Goal: Task Accomplishment & Management: Manage account settings

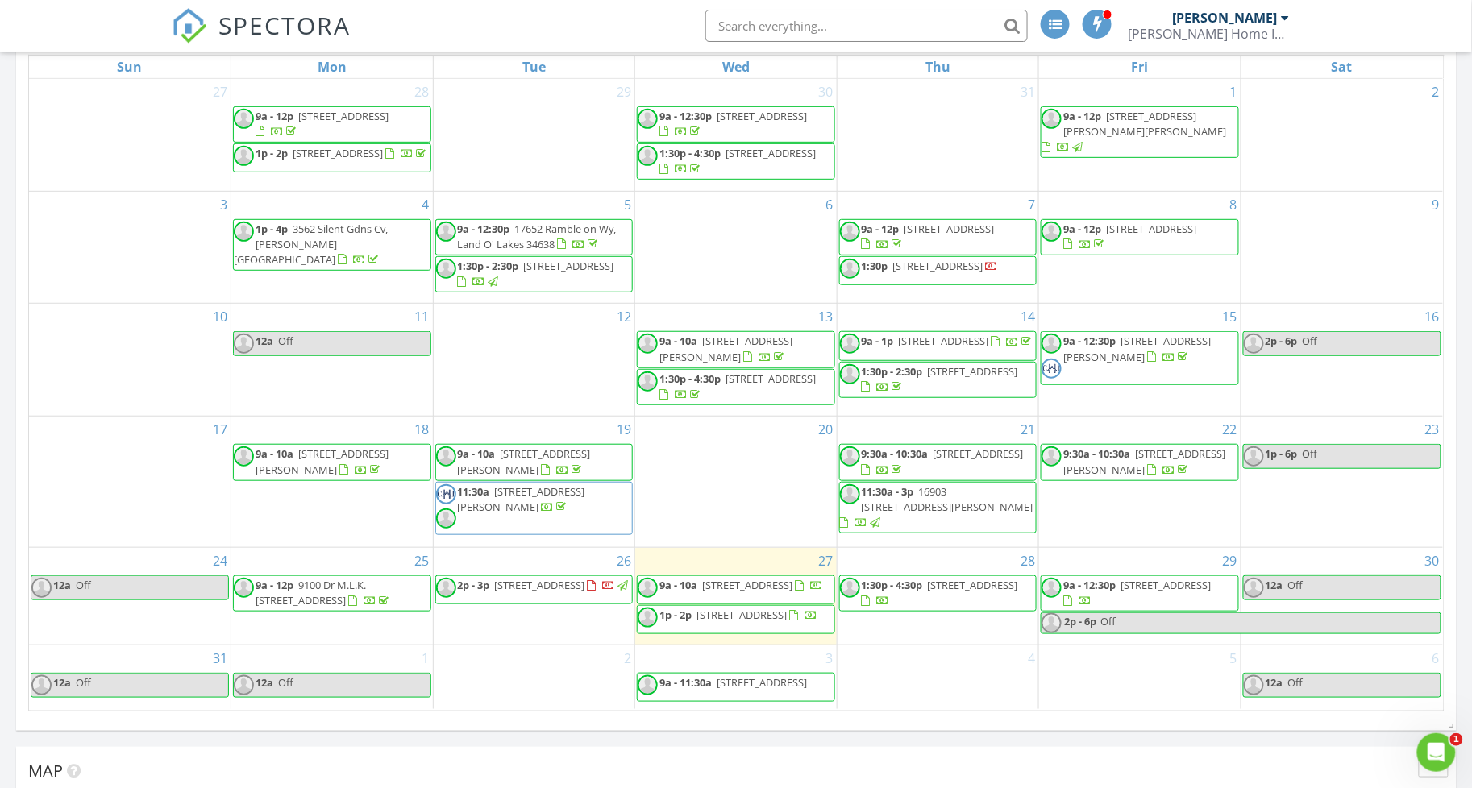
scroll to position [287, 0]
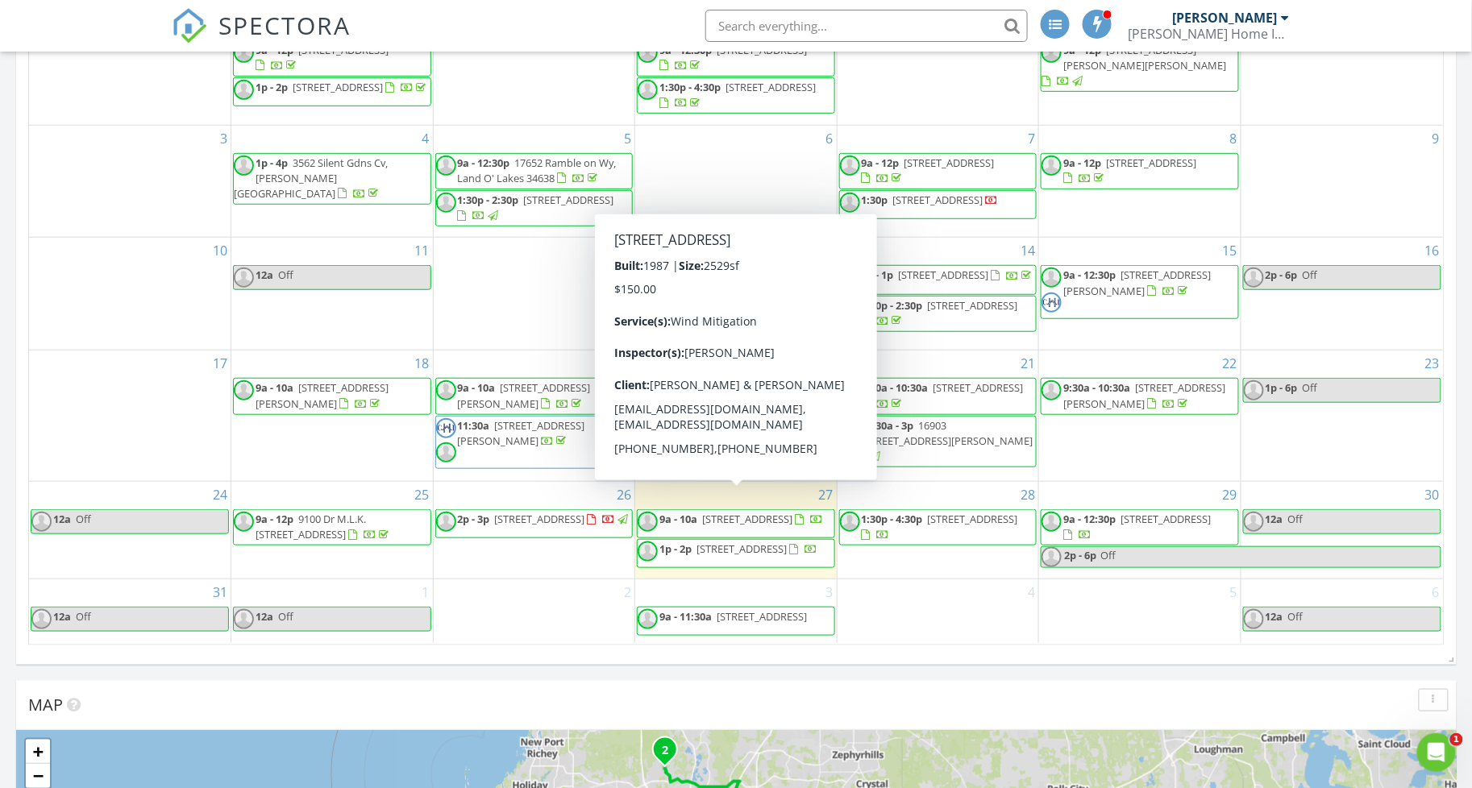
click at [732, 512] on span "717 Plumbrook Rd, Sun City Center 33573" at bounding box center [747, 519] width 90 height 15
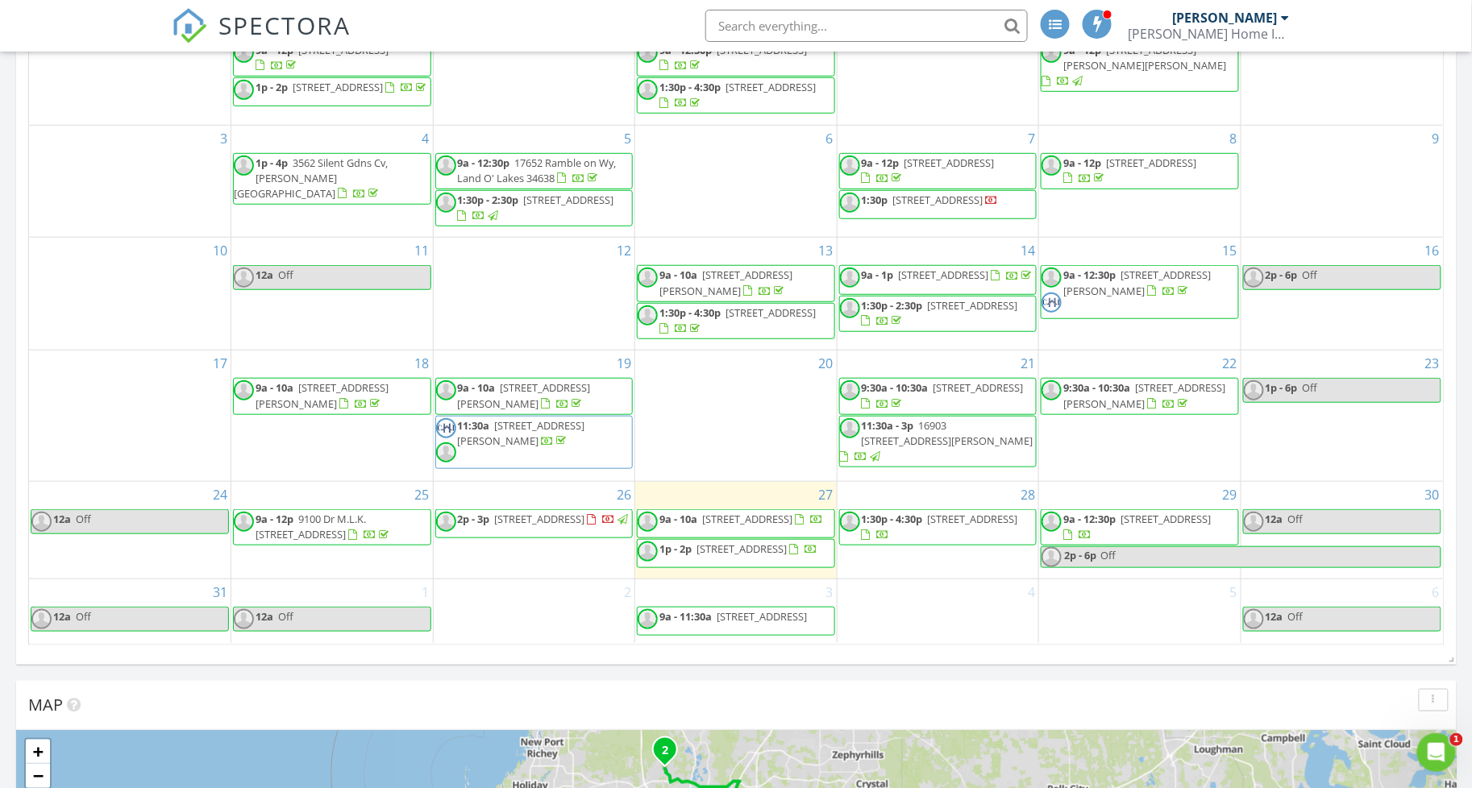
click at [801, 553] on span "1p - 2p 3862 Tristram Loop, Land O' Lakes 34638" at bounding box center [728, 554] width 180 height 24
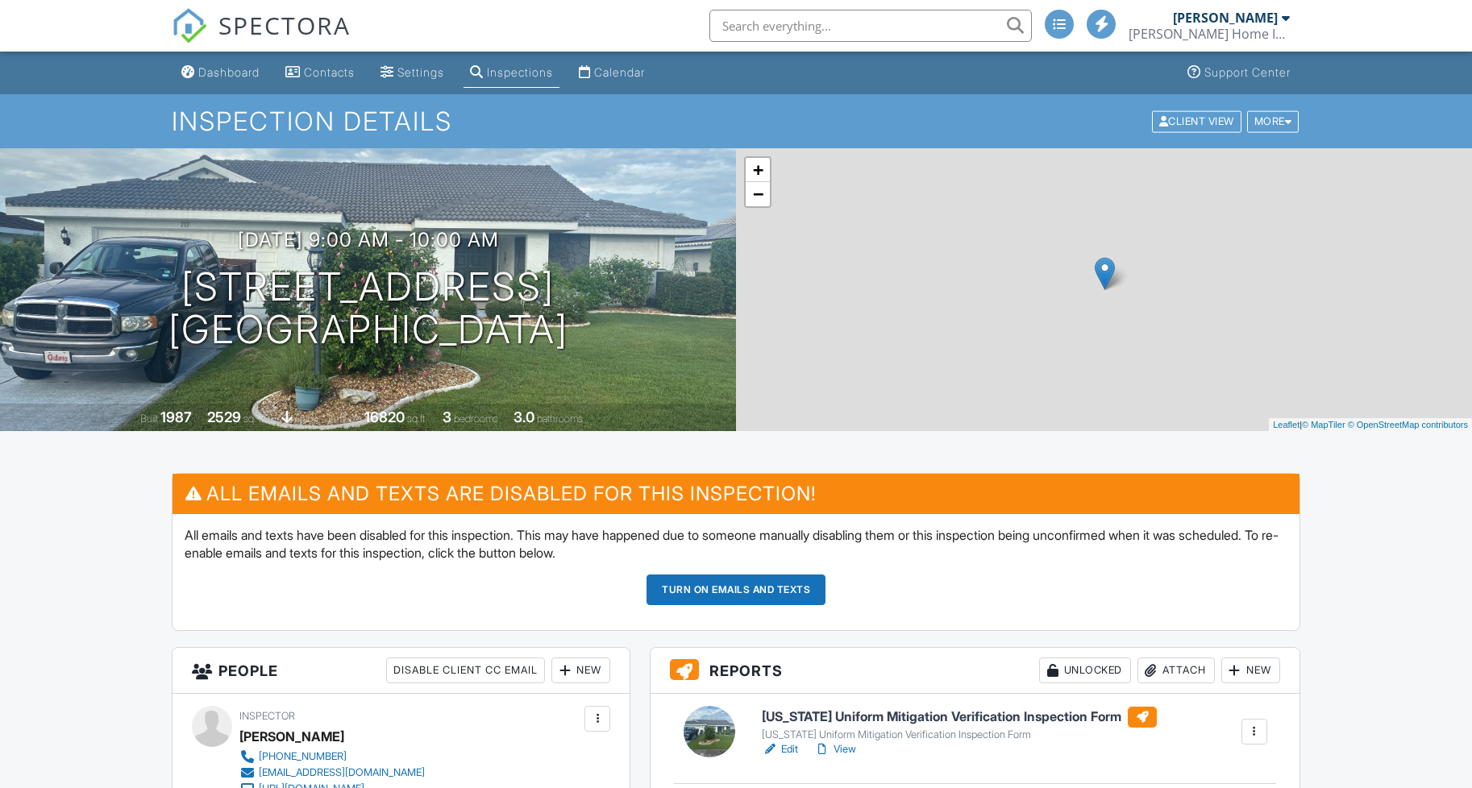
click at [851, 648] on h3 "Reports Unlocked Attach New" at bounding box center [974, 671] width 649 height 46
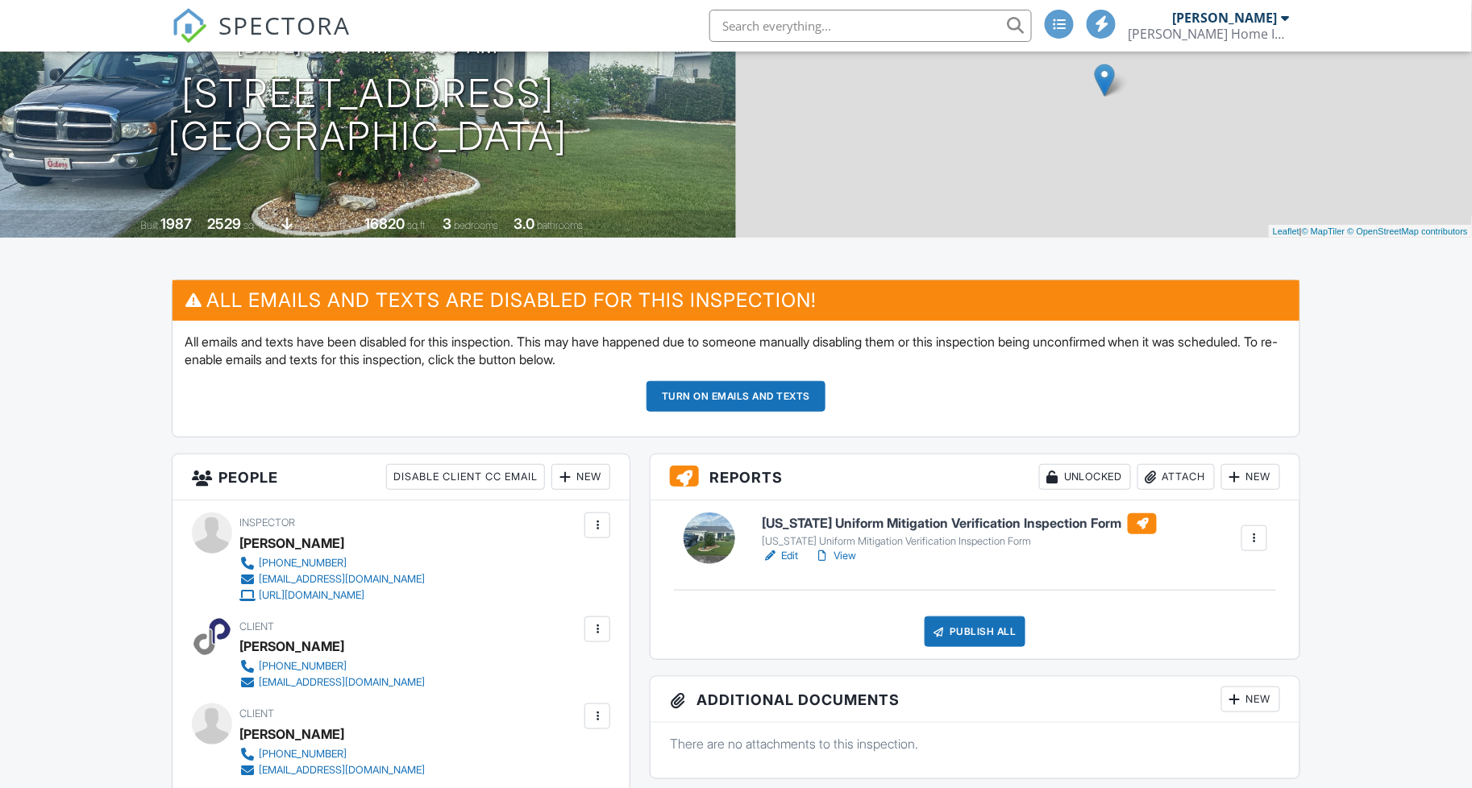
click at [848, 550] on link "View" at bounding box center [835, 556] width 42 height 16
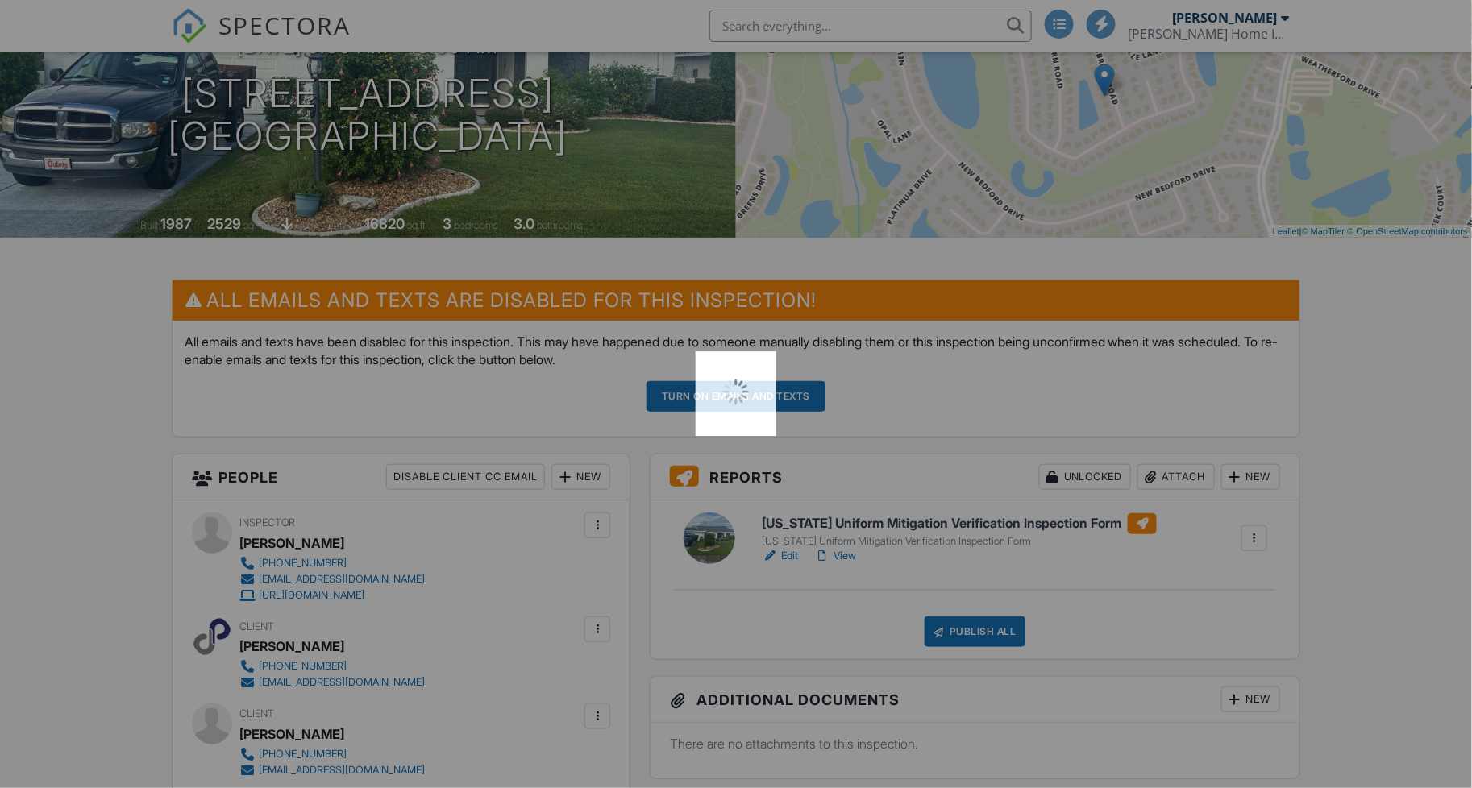
click at [848, 550] on div at bounding box center [736, 394] width 1472 height 788
click at [848, 549] on div at bounding box center [736, 394] width 1472 height 788
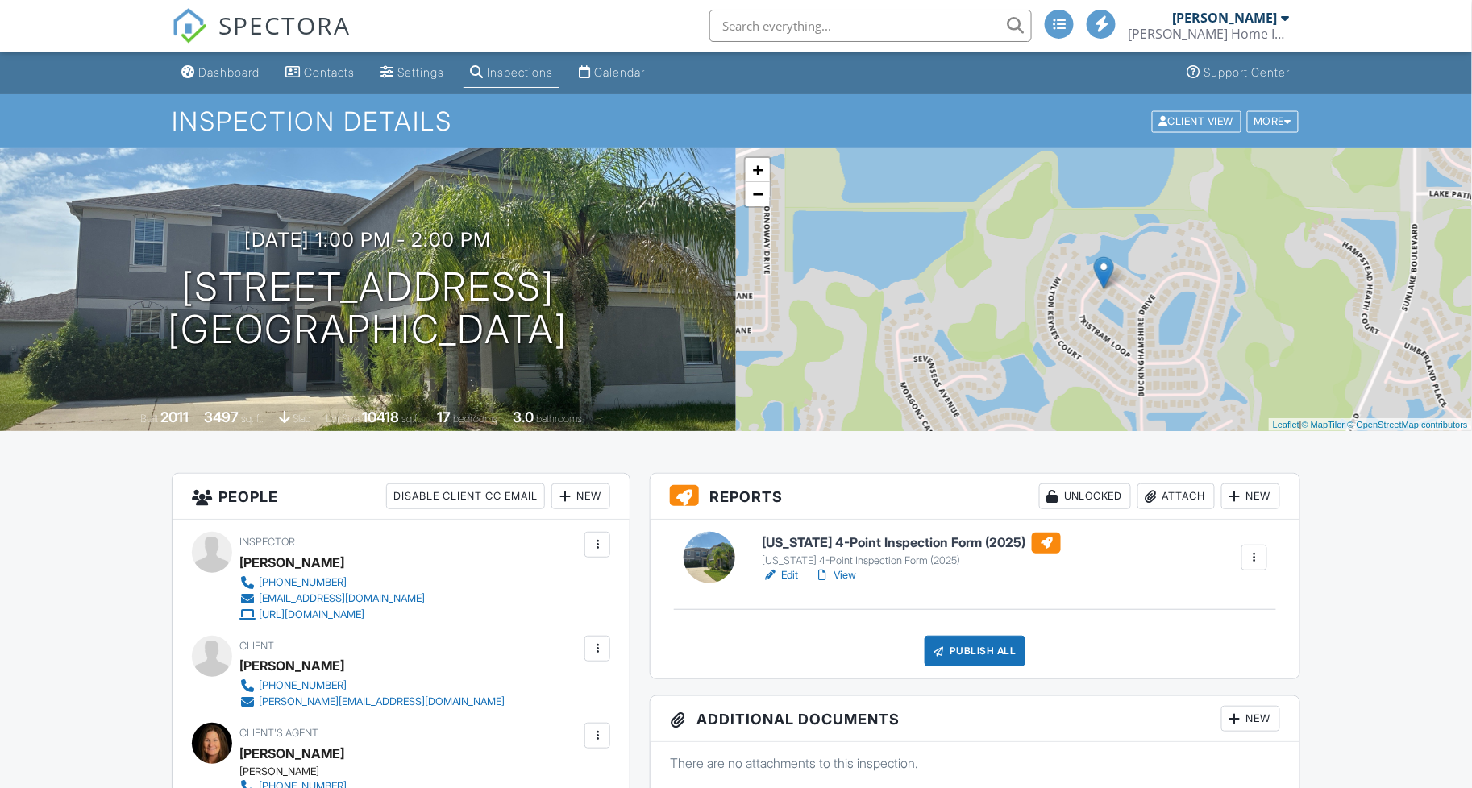
click at [852, 581] on link "View" at bounding box center [835, 575] width 42 height 16
